Goal: Book appointment/travel/reservation

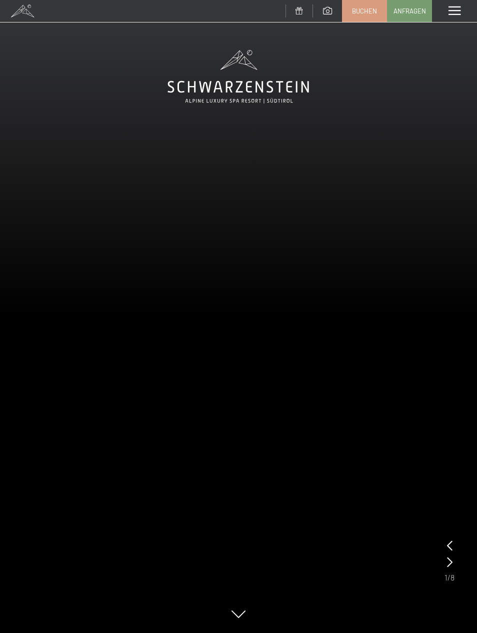
click at [451, 18] on div "Menü" at bounding box center [454, 11] width 45 height 22
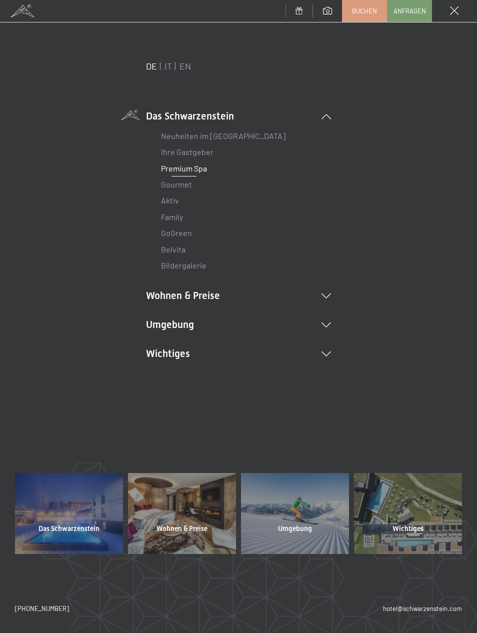
click at [313, 292] on li "Wohnen & Preise Inklusivleistungen Zimmer & Preise Liste Angebote Liste Familie…" at bounding box center [238, 296] width 185 height 14
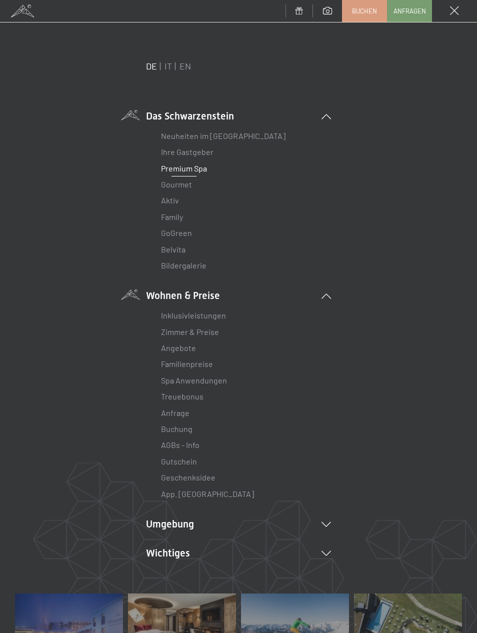
click at [218, 329] on link "Zimmer & Preise" at bounding box center [190, 332] width 58 height 10
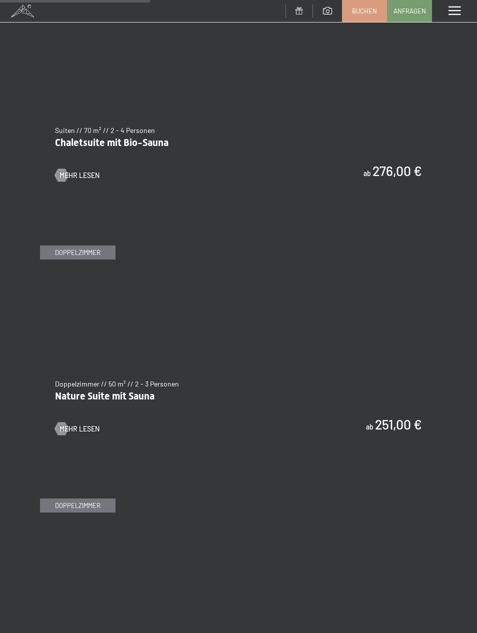
scroll to position [1244, 0]
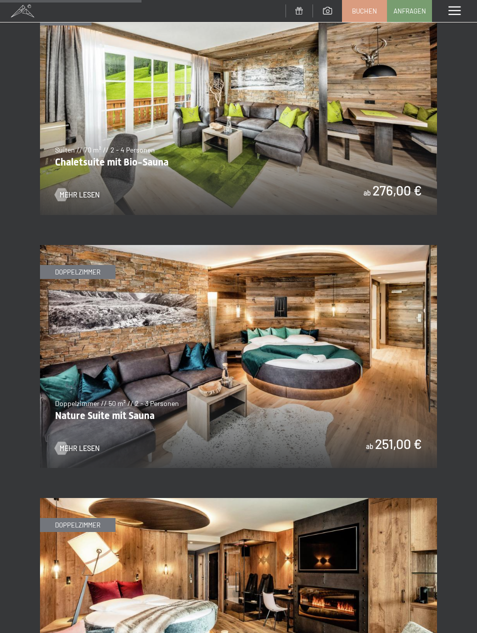
click at [361, 340] on img at bounding box center [238, 357] width 397 height 224
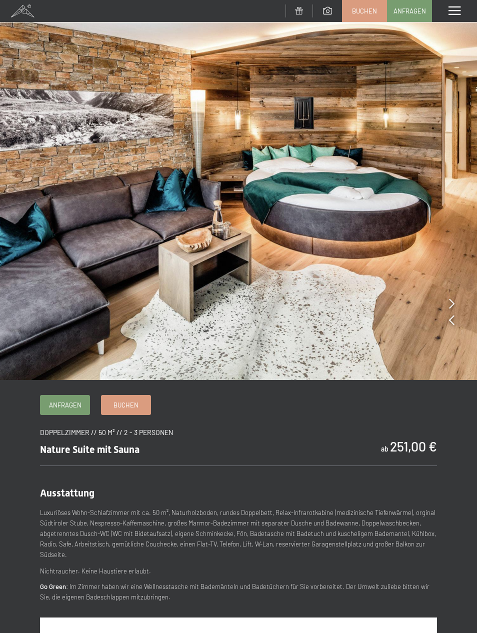
click at [450, 302] on icon at bounding box center [452, 304] width 6 height 10
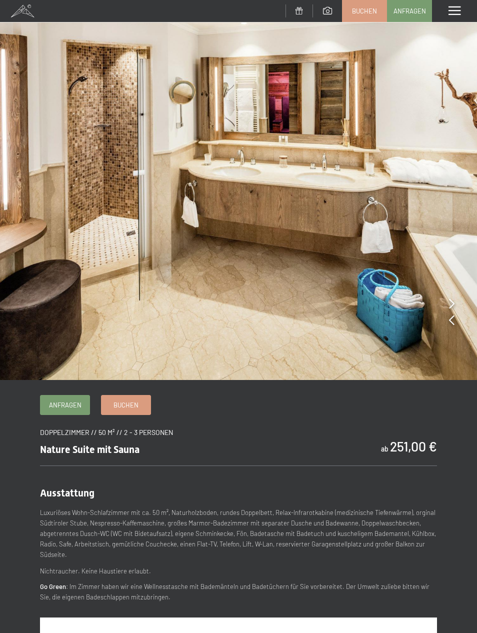
click at [451, 303] on icon at bounding box center [452, 304] width 6 height 10
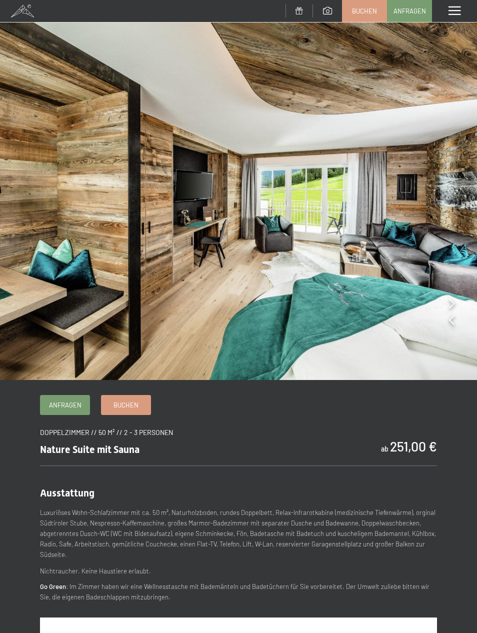
click at [456, 303] on img at bounding box center [238, 190] width 477 height 380
click at [452, 304] on icon at bounding box center [452, 304] width 6 height 10
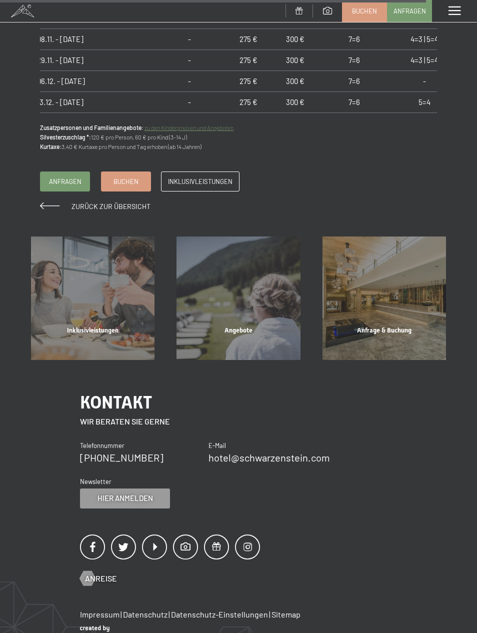
scroll to position [889, 11]
click at [94, 293] on div "Inklusivleistungen Mehr erfahren" at bounding box center [93, 299] width 146 height 124
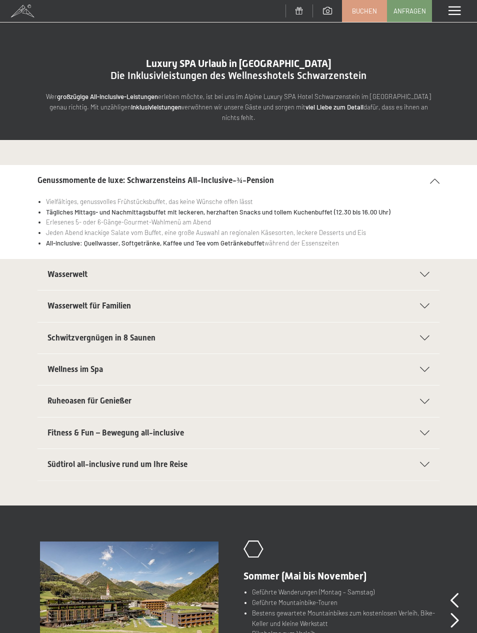
click at [463, 14] on div "Menü" at bounding box center [454, 11] width 45 height 22
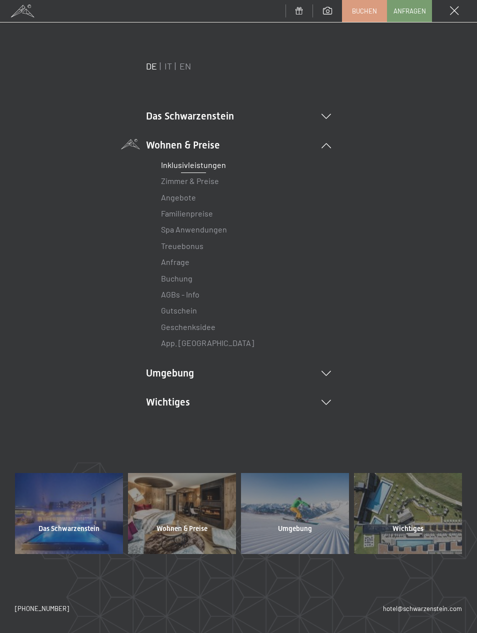
click at [323, 109] on li "Das Schwarzenstein Neuheiten im Schwarzenstein Ihre Gastgeber Premium Spa Gourm…" at bounding box center [238, 116] width 185 height 14
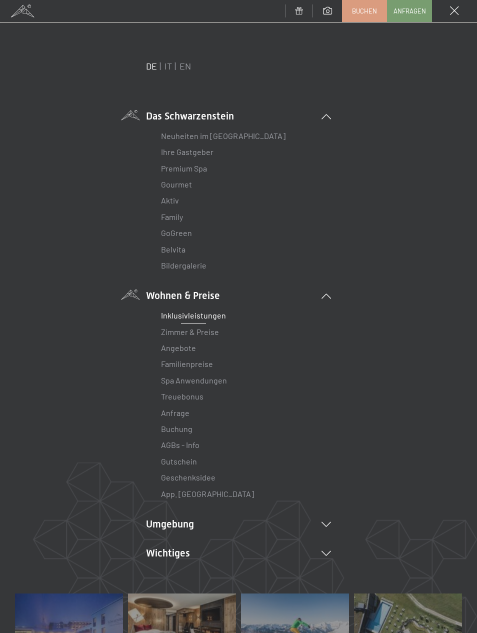
click at [195, 261] on link "Bildergalerie" at bounding box center [184, 266] width 46 height 10
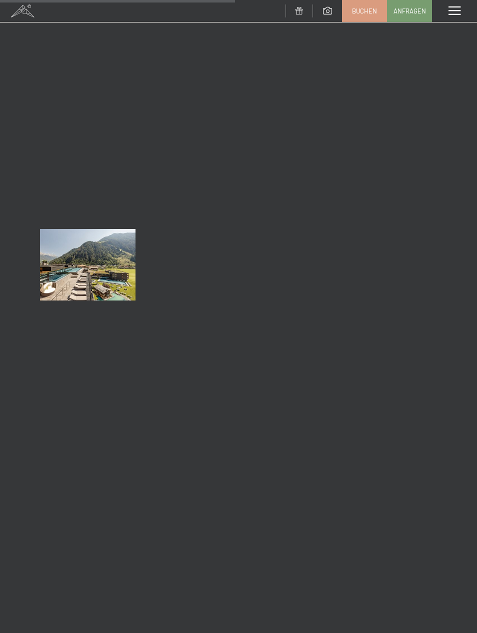
scroll to position [4524, 0]
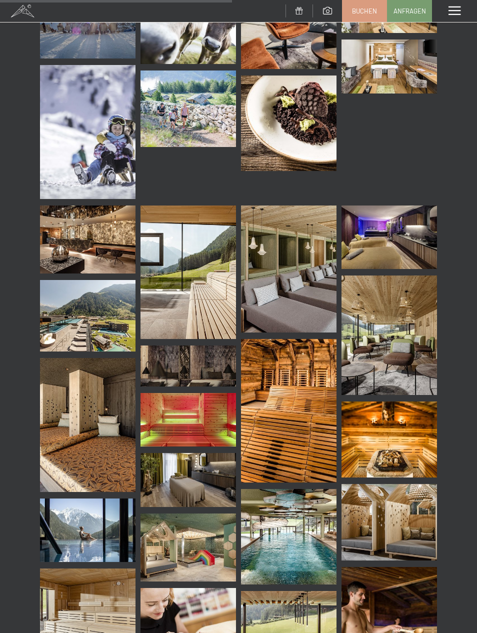
click at [412, 7] on span "Anfragen" at bounding box center [410, 11] width 33 height 9
